Goal: Information Seeking & Learning: Learn about a topic

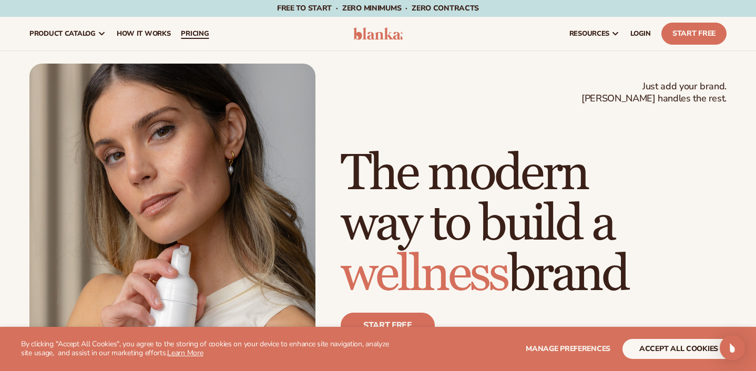
click at [198, 33] on span "pricing" at bounding box center [195, 33] width 28 height 8
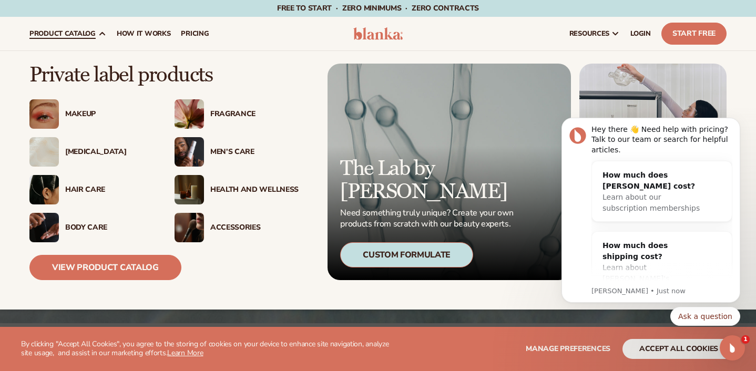
click at [58, 224] on img at bounding box center [43, 227] width 29 height 29
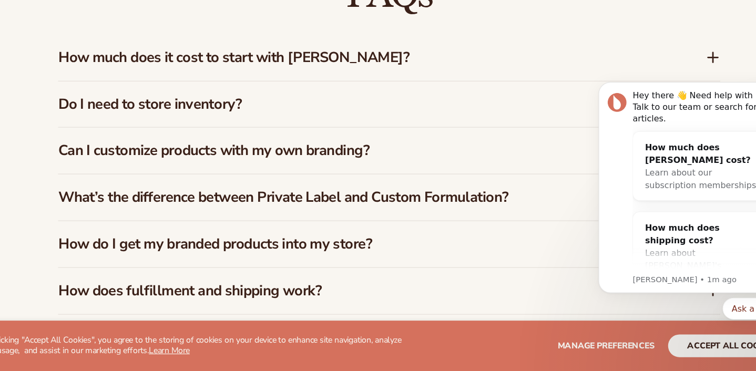
scroll to position [1506, 0]
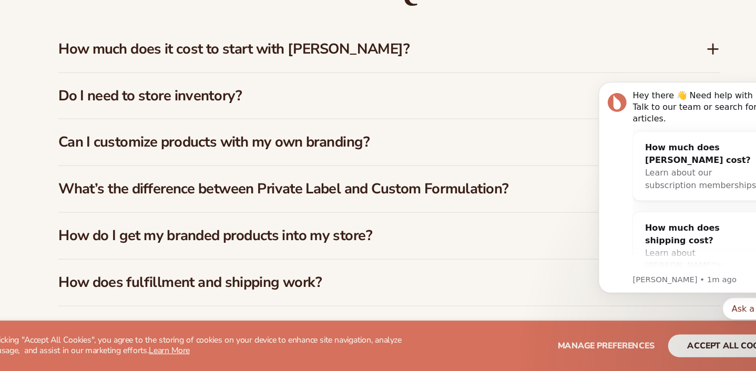
click at [655, 83] on icon at bounding box center [661, 89] width 13 height 13
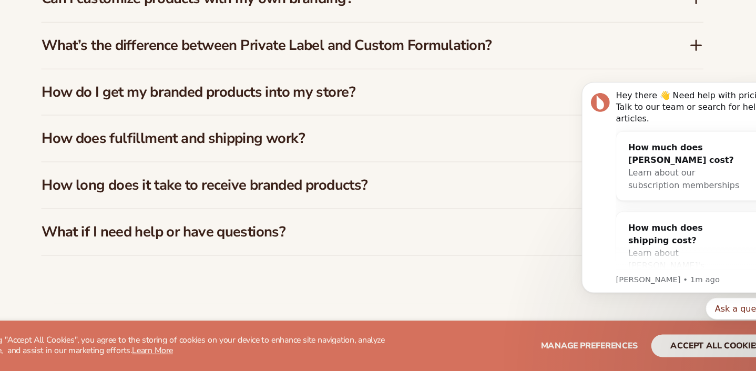
scroll to position [1683, 0]
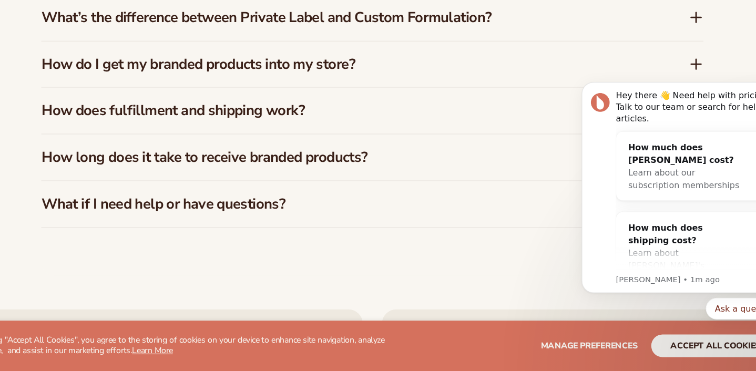
click at [662, 98] on icon at bounding box center [662, 102] width 0 height 8
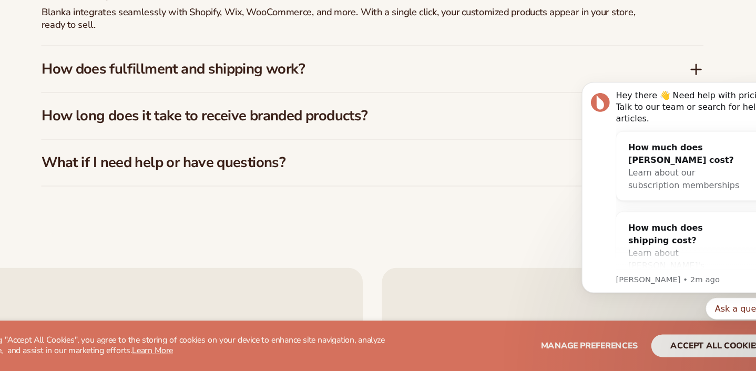
scroll to position [1725, 0]
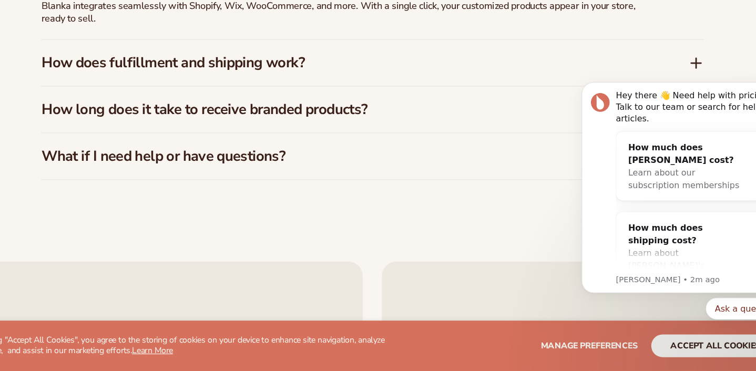
click at [655, 95] on icon at bounding box center [661, 101] width 13 height 13
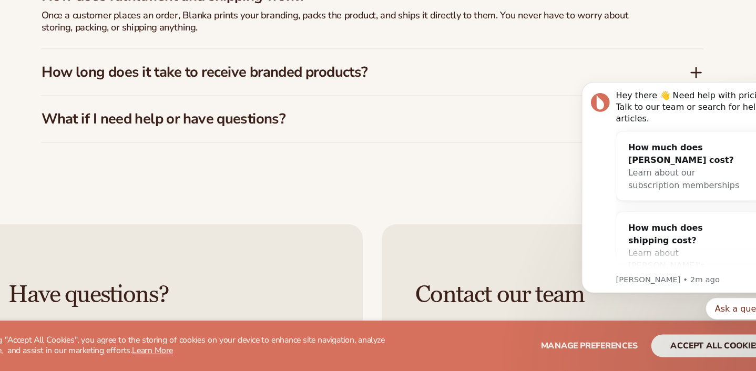
scroll to position [1766, 0]
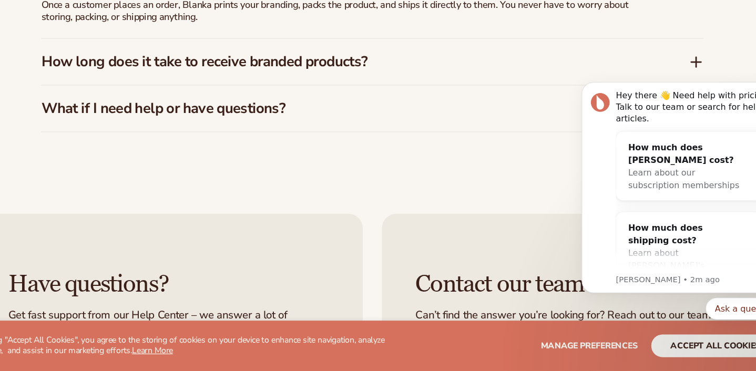
click at [655, 94] on icon at bounding box center [661, 100] width 13 height 13
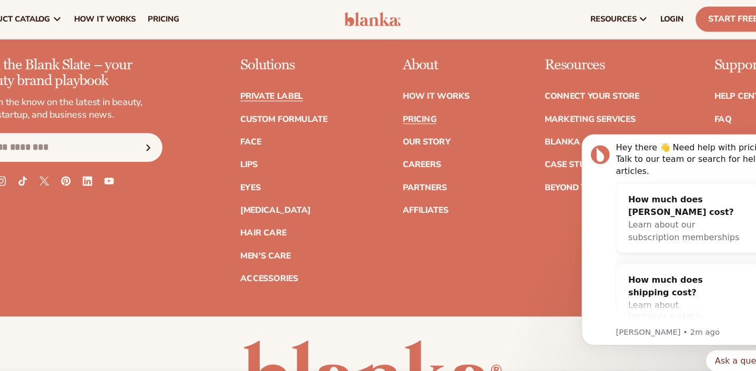
scroll to position [2195, 0]
click at [262, 81] on link "Private label" at bounding box center [289, 84] width 55 height 7
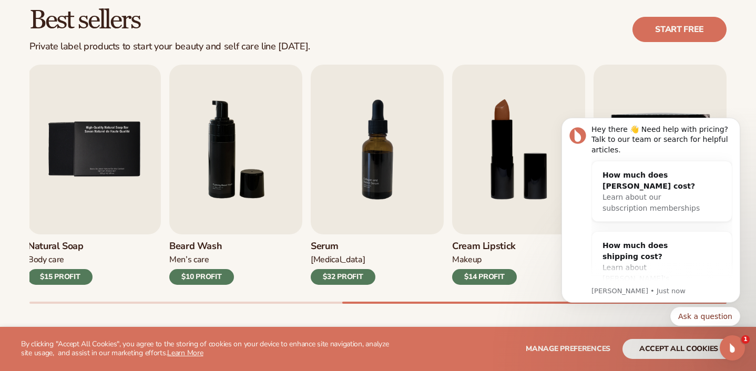
scroll to position [310, 0]
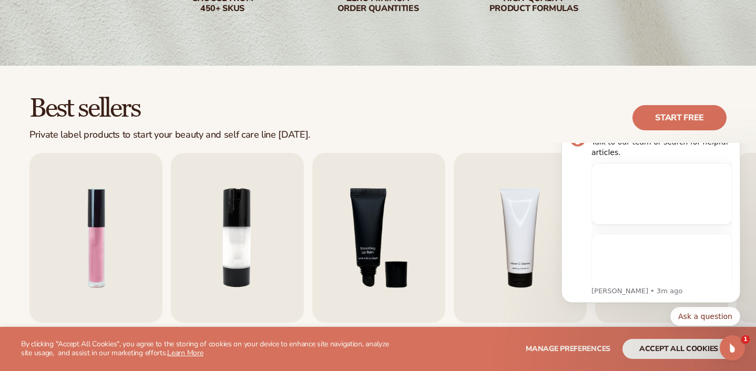
scroll to position [255, 0]
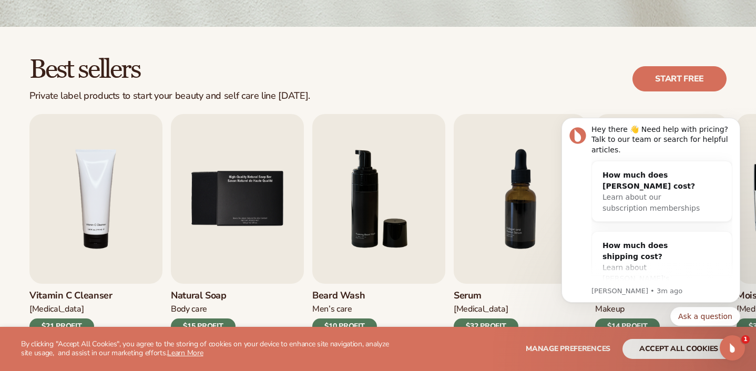
click at [78, 323] on div "$21 PROFIT" at bounding box center [61, 327] width 65 height 16
click at [78, 322] on div "$21 PROFIT" at bounding box center [61, 327] width 65 height 16
click at [63, 322] on div "$21 PROFIT" at bounding box center [61, 327] width 65 height 16
click at [86, 236] on img "4 / 9" at bounding box center [95, 199] width 133 height 170
